Goal: Use online tool/utility: Utilize a website feature to perform a specific function

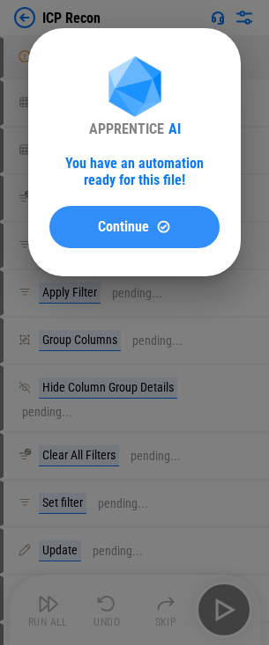
click at [123, 226] on span "Continue" at bounding box center [123, 227] width 51 height 14
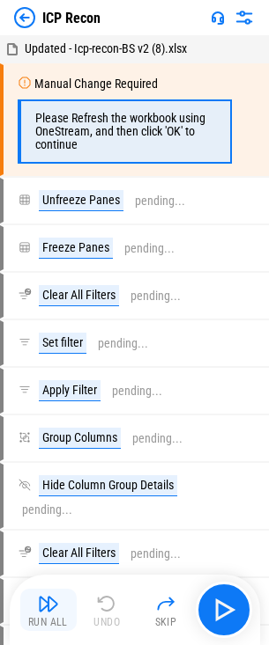
click at [44, 610] on img "button" at bounding box center [48, 603] width 21 height 21
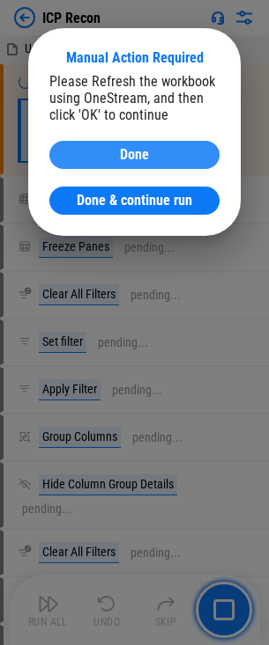
click at [139, 157] on span "Done" at bounding box center [134, 155] width 29 height 14
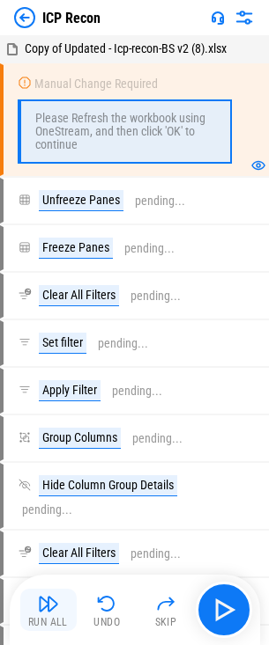
click at [49, 612] on img "button" at bounding box center [48, 603] width 21 height 21
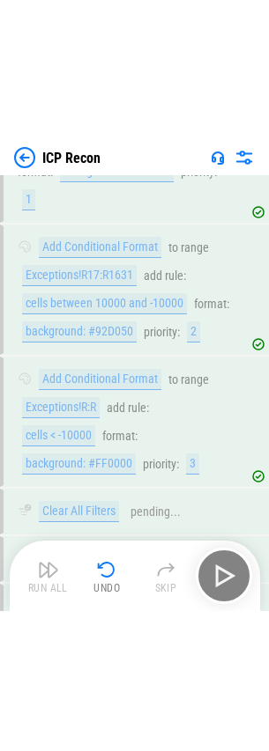
scroll to position [1008, 0]
